Goal: Task Accomplishment & Management: Check status

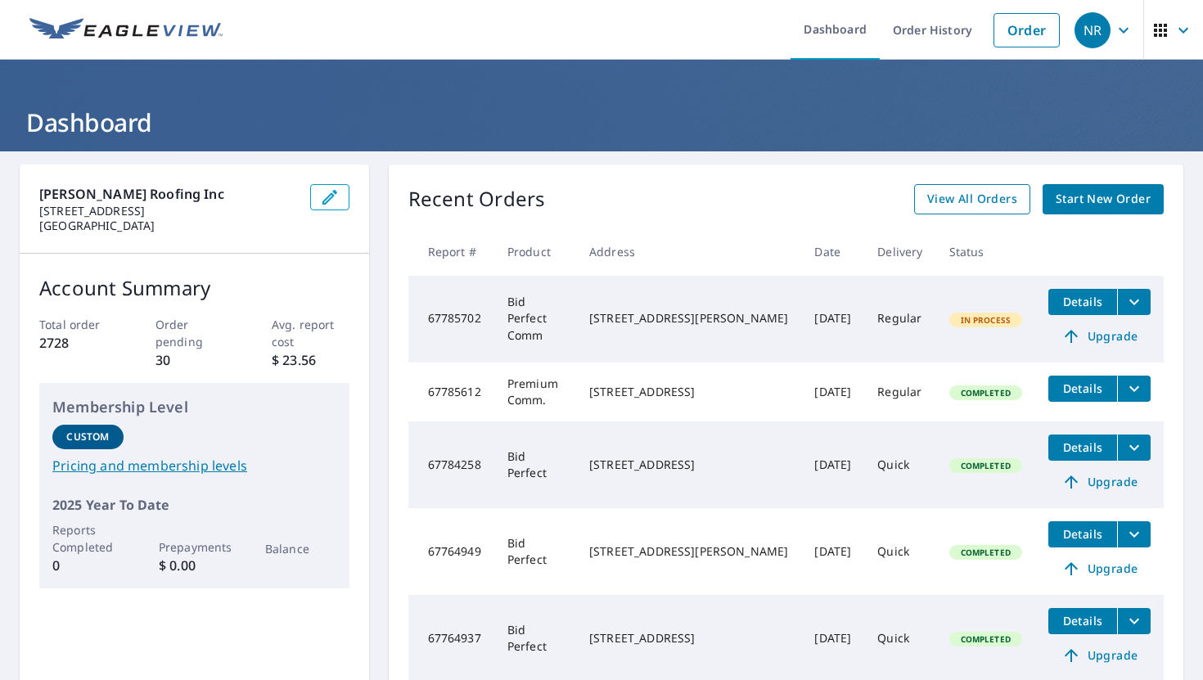
click at [994, 201] on span "View All Orders" at bounding box center [972, 199] width 90 height 20
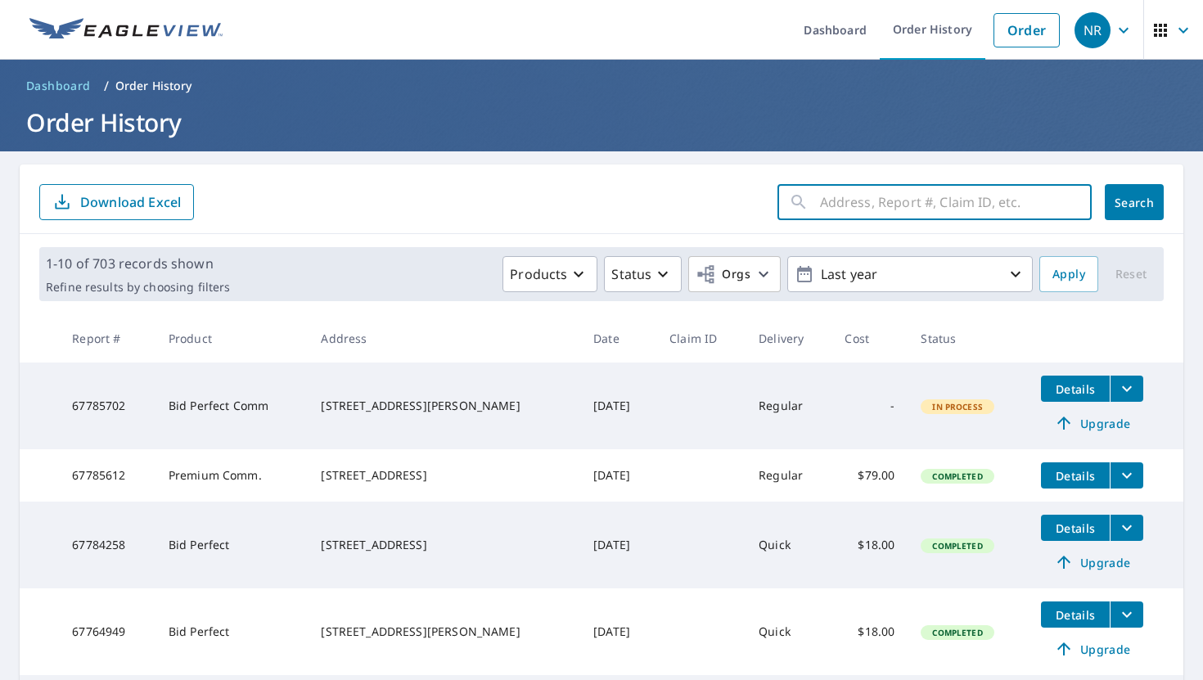
click at [1002, 202] on input "text" at bounding box center [956, 202] width 272 height 46
type input "Caledonia"
click button "Search" at bounding box center [1134, 202] width 59 height 36
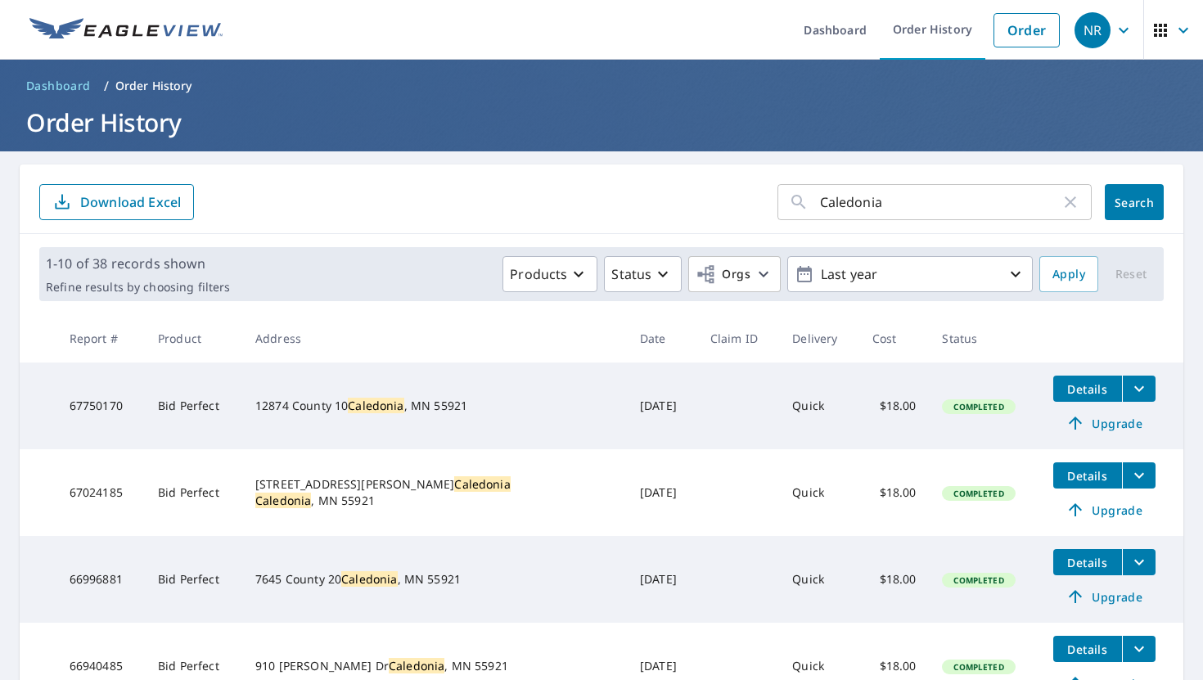
click at [930, 218] on input "Caledonia" at bounding box center [940, 202] width 241 height 46
type input "900 [GEOGRAPHIC_DATA]"
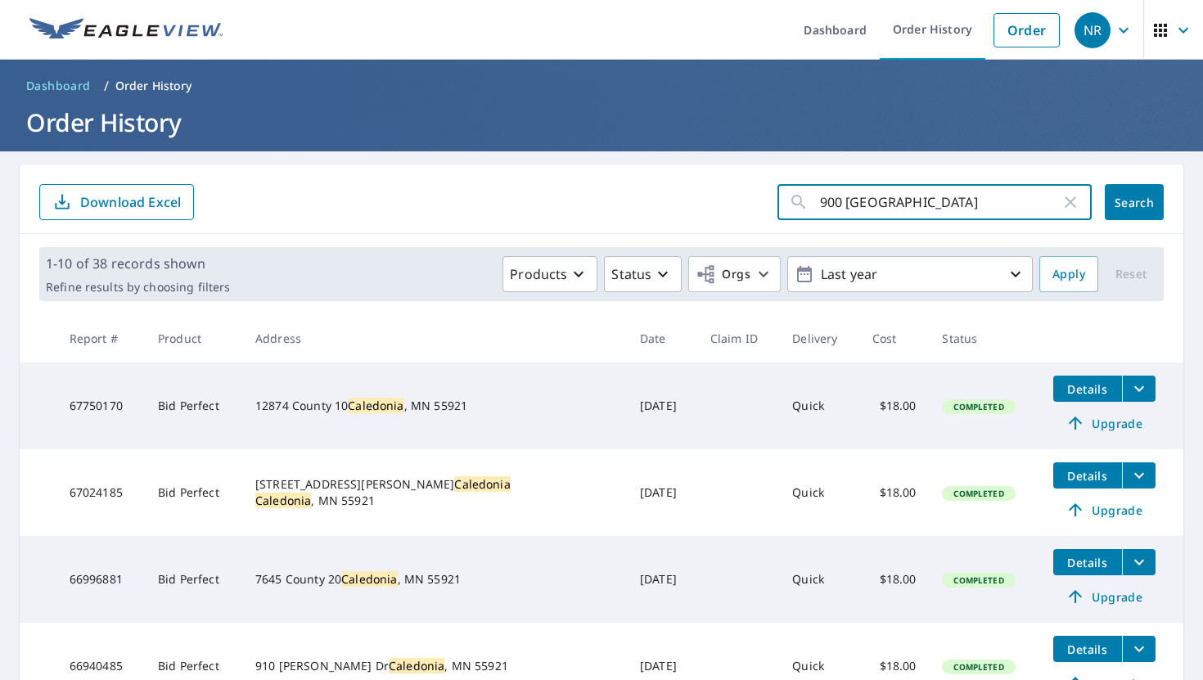
click button "Search" at bounding box center [1134, 202] width 59 height 36
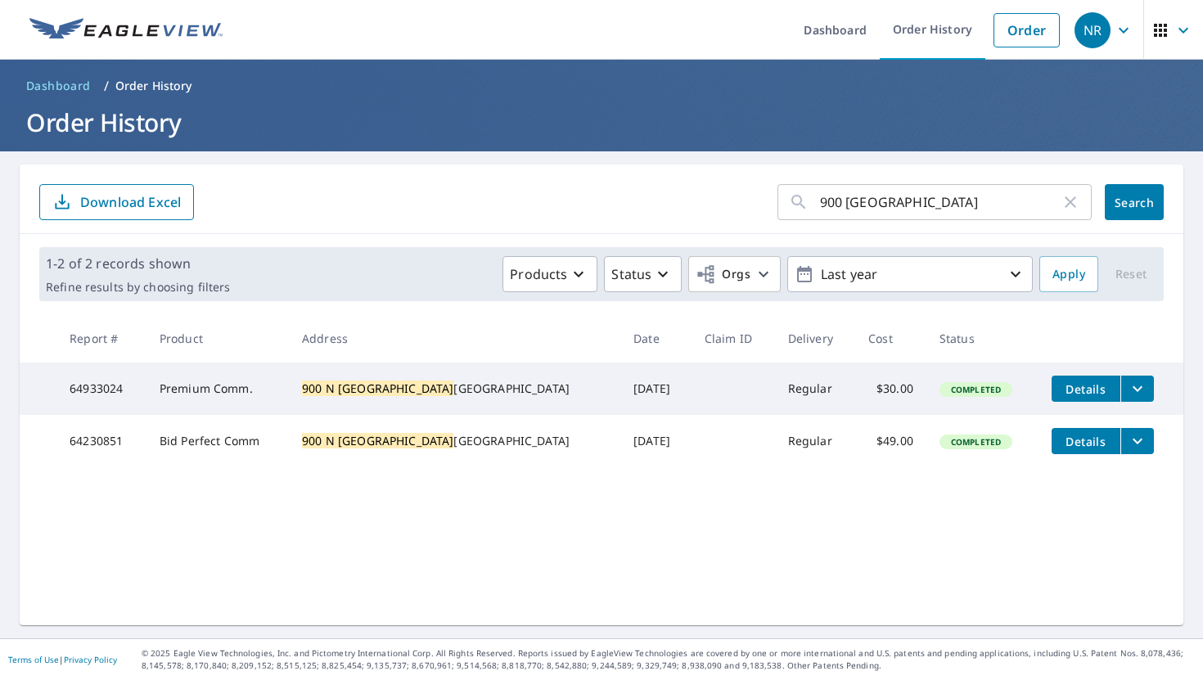
click at [1082, 394] on span "Details" at bounding box center [1085, 389] width 49 height 16
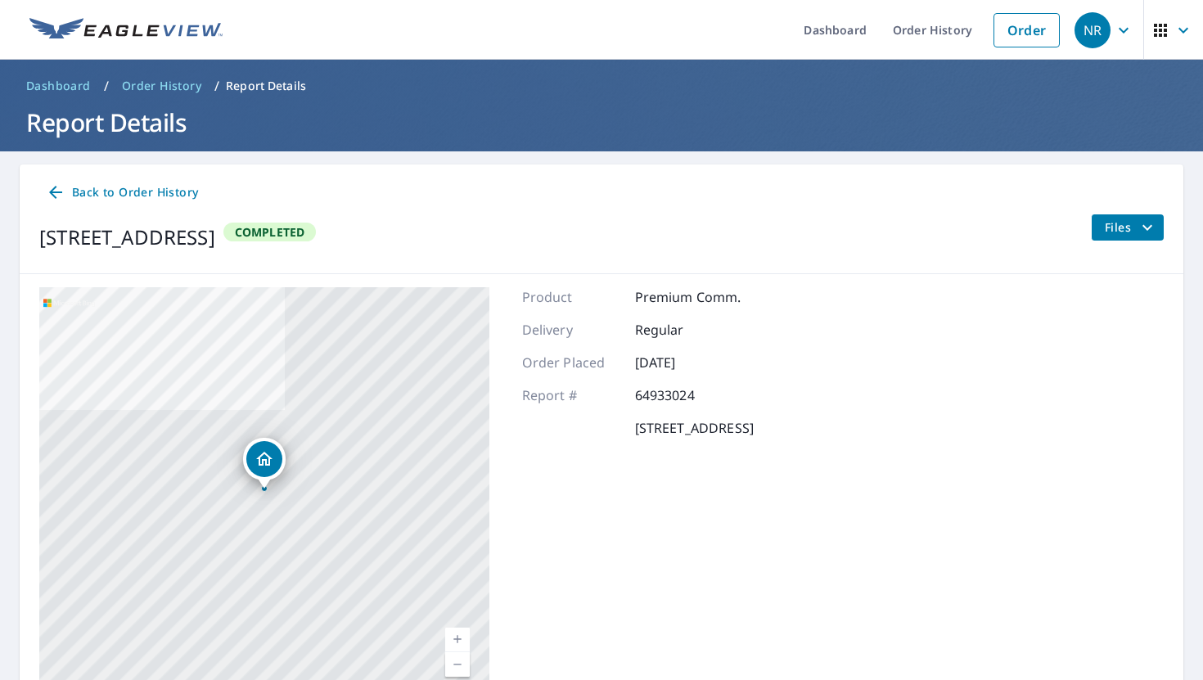
scroll to position [83, 0]
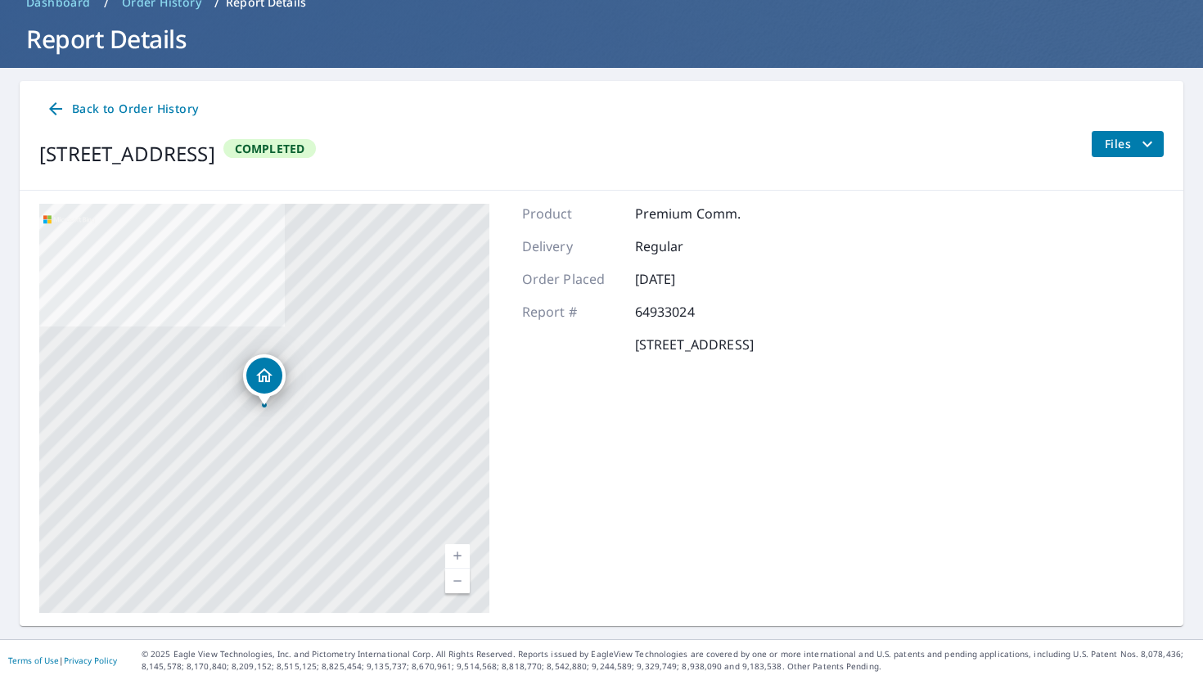
click at [1119, 148] on span "Files" at bounding box center [1131, 144] width 52 height 20
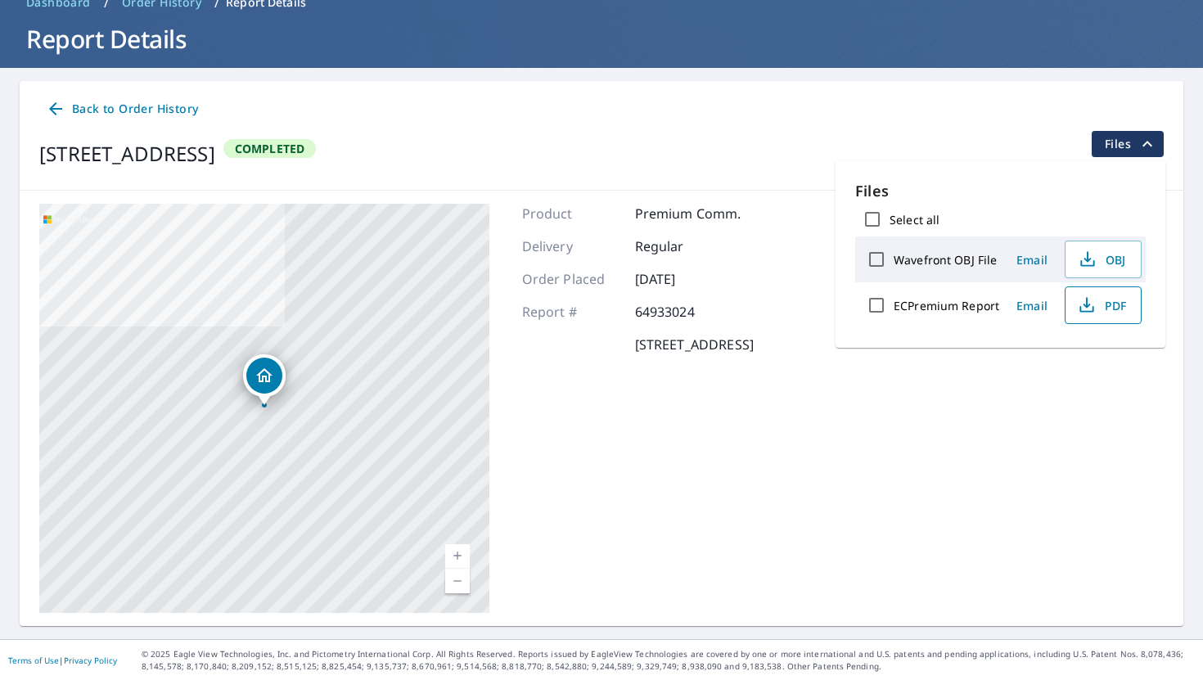
click at [1086, 301] on icon "button" at bounding box center [1087, 305] width 20 height 20
